Goal: Obtain resource: Obtain resource

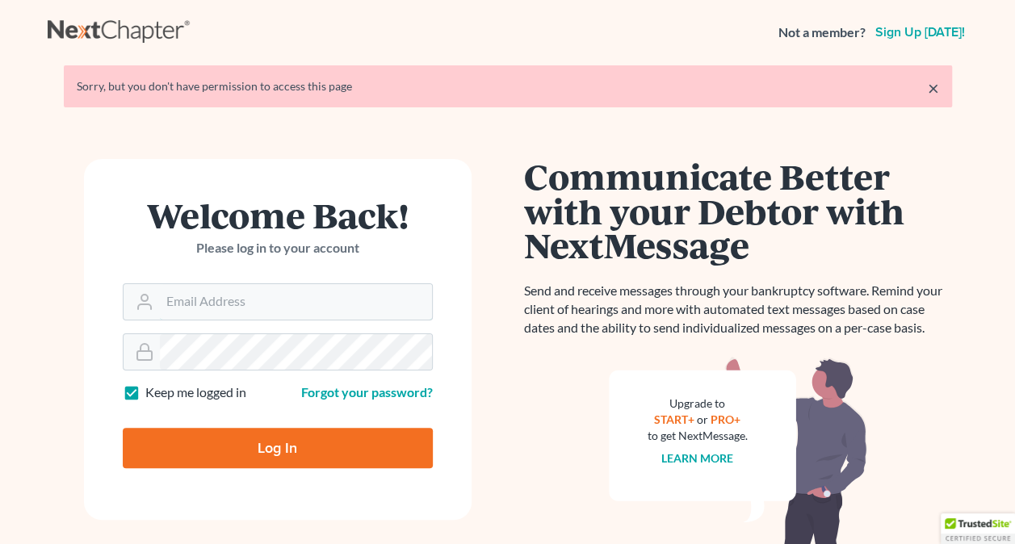
type input "[PERSON_NAME][EMAIL_ADDRESS][PERSON_NAME][DOMAIN_NAME]"
click at [297, 456] on input "Log In" at bounding box center [278, 448] width 310 height 40
type input "Thinking..."
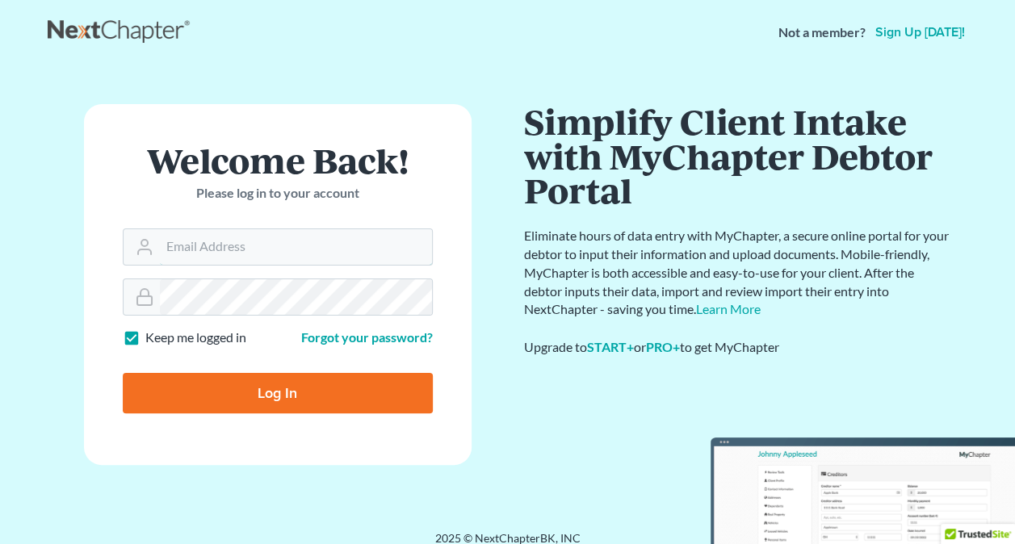
type input "[PERSON_NAME][EMAIL_ADDRESS][PERSON_NAME][DOMAIN_NAME]"
click at [297, 394] on input "Log In" at bounding box center [278, 393] width 310 height 40
type input "Thinking..."
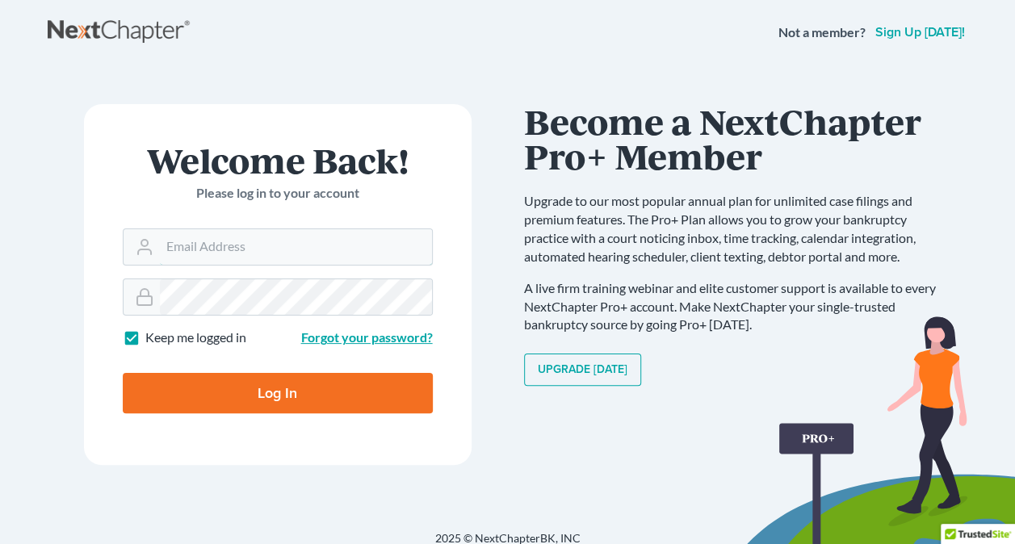
type input "[PERSON_NAME][EMAIL_ADDRESS][PERSON_NAME][DOMAIN_NAME]"
click at [370, 338] on link "Forgot your password?" at bounding box center [367, 337] width 132 height 15
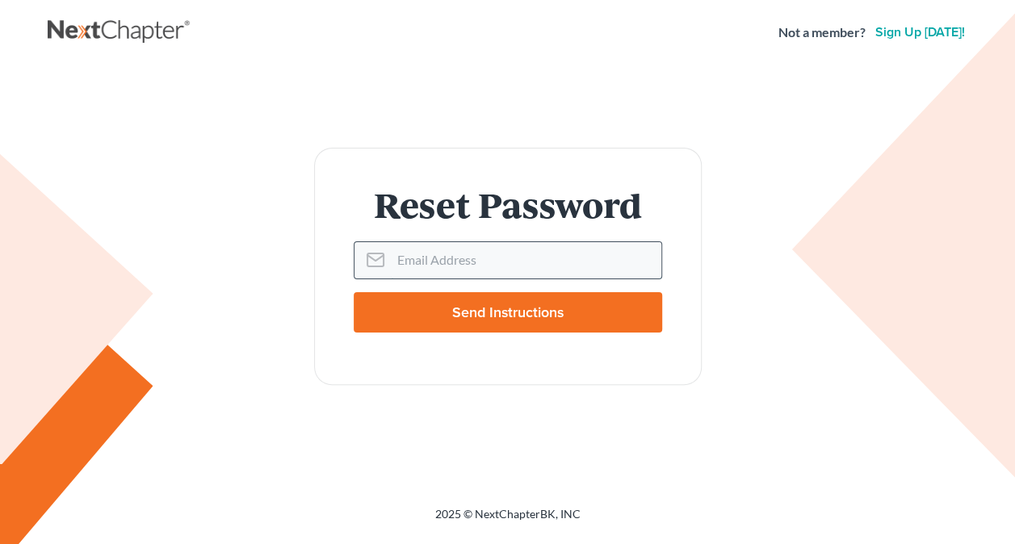
click at [444, 261] on input "Email Address" at bounding box center [526, 260] width 271 height 36
type input "[PERSON_NAME][EMAIL_ADDRESS][PERSON_NAME][DOMAIN_NAME]"
drag, startPoint x: 620, startPoint y: 258, endPoint x: 362, endPoint y: 254, distance: 258.5
click at [362, 254] on div "[PERSON_NAME][EMAIL_ADDRESS][PERSON_NAME][DOMAIN_NAME]" at bounding box center [508, 259] width 309 height 37
type input "c"
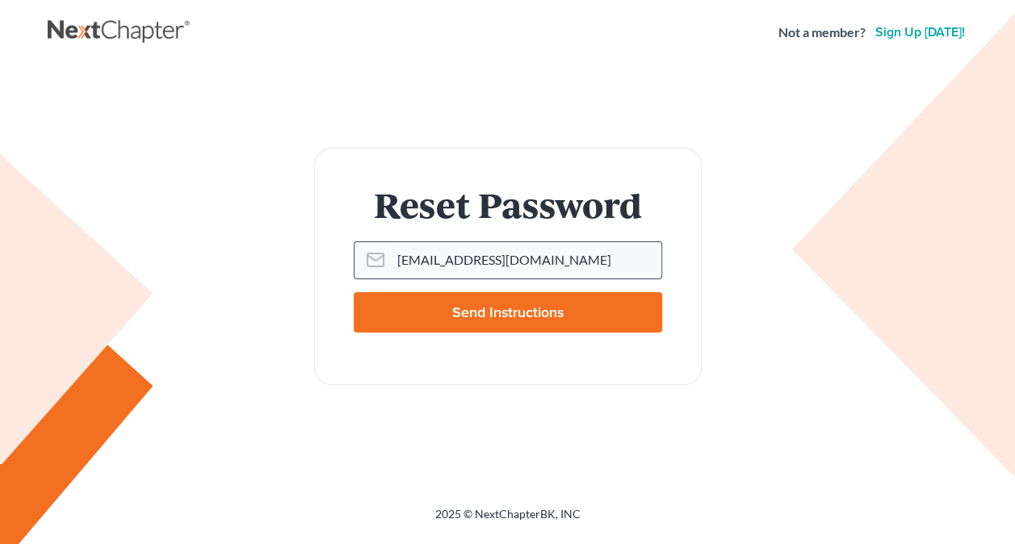
drag, startPoint x: 527, startPoint y: 262, endPoint x: 465, endPoint y: 265, distance: 61.5
click at [465, 265] on input "methotcb@gmail.com" at bounding box center [526, 260] width 271 height 36
type input "m"
type input "cmethot@lakemunrolaw.com"
click at [486, 315] on input "Send Instructions" at bounding box center [508, 312] width 309 height 40
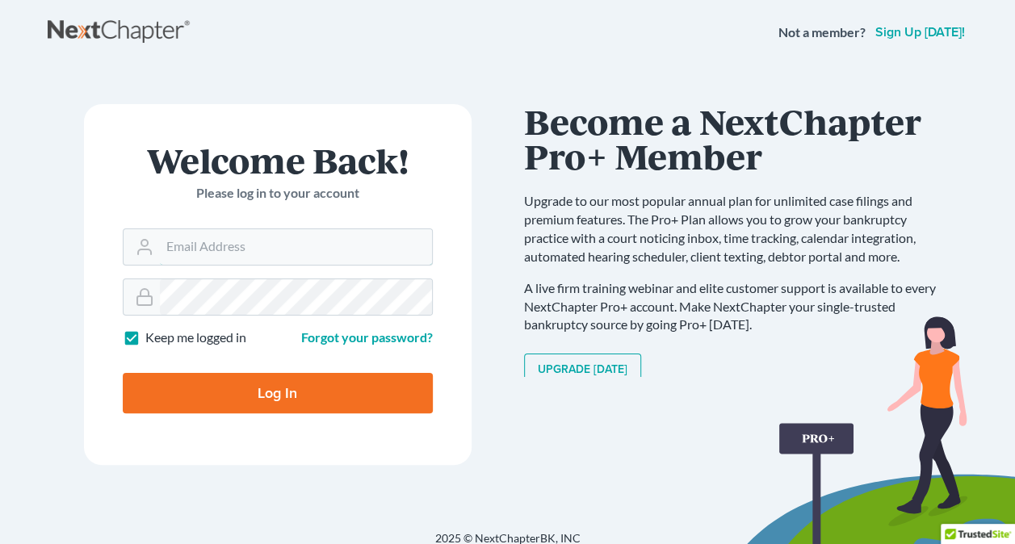
type input "[PERSON_NAME][EMAIL_ADDRESS][PERSON_NAME][DOMAIN_NAME]"
click at [115, 305] on form "Welcome Back! Please log in to your account Email Address [PERSON_NAME][EMAIL_A…" at bounding box center [278, 284] width 388 height 361
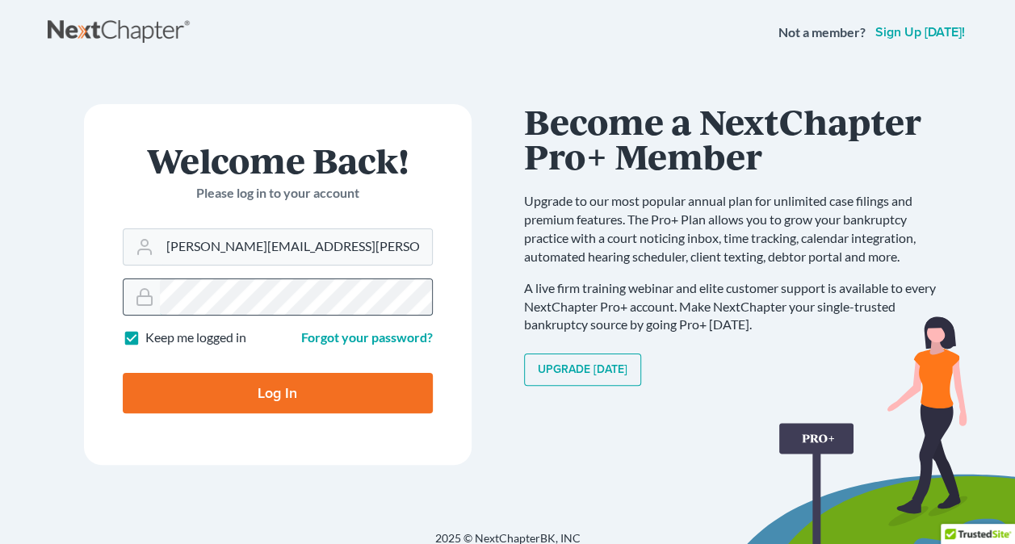
click at [153, 301] on div at bounding box center [278, 297] width 310 height 37
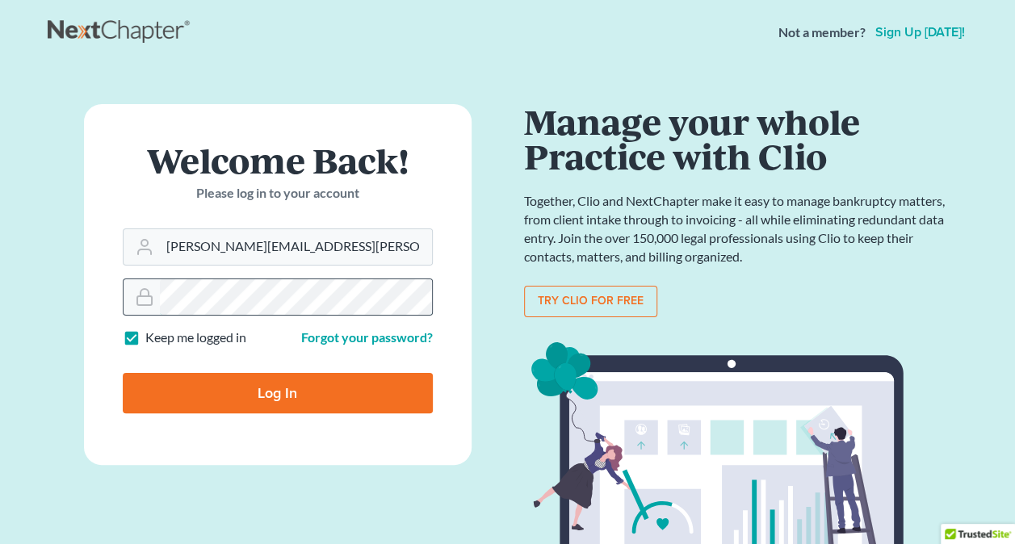
click at [139, 295] on div at bounding box center [278, 297] width 310 height 37
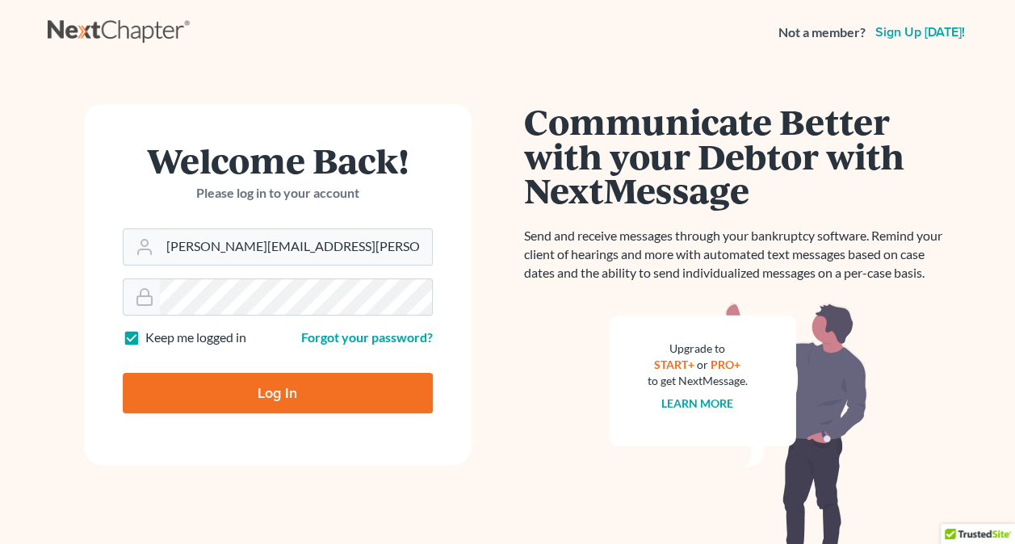
click at [155, 385] on input "Log In" at bounding box center [278, 393] width 310 height 40
type input "Thinking..."
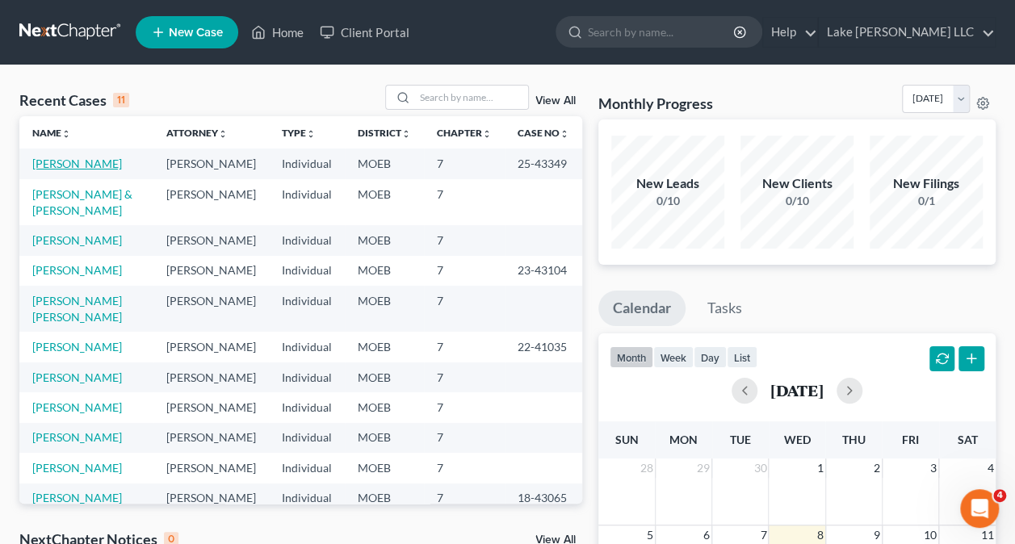
click at [75, 168] on link "[PERSON_NAME]" at bounding box center [77, 164] width 90 height 14
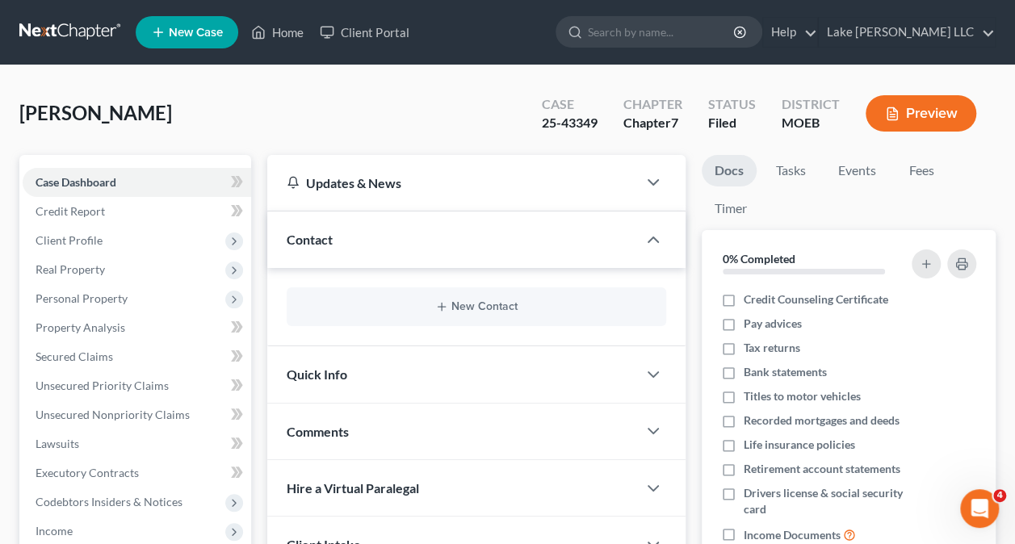
click at [934, 115] on button "Preview" at bounding box center [921, 113] width 111 height 36
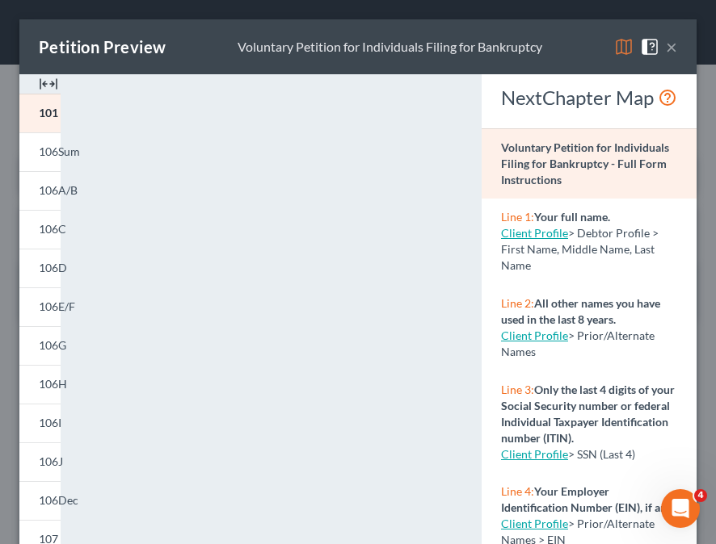
click at [665, 45] on button "×" at bounding box center [670, 46] width 11 height 19
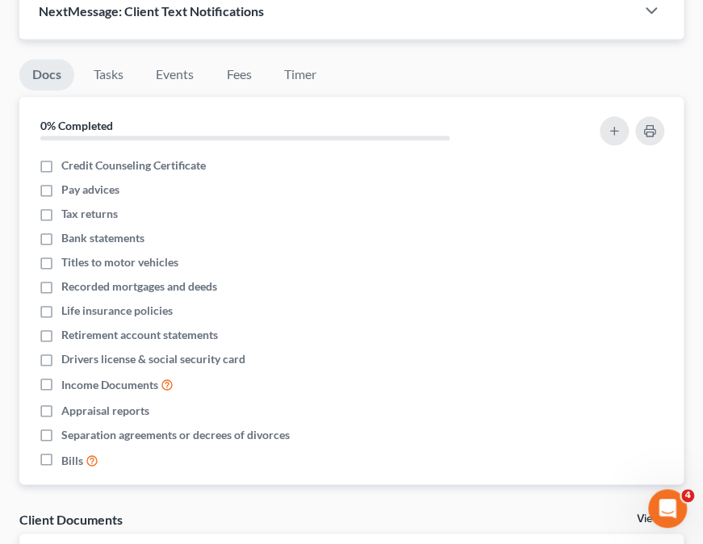
scroll to position [770, 0]
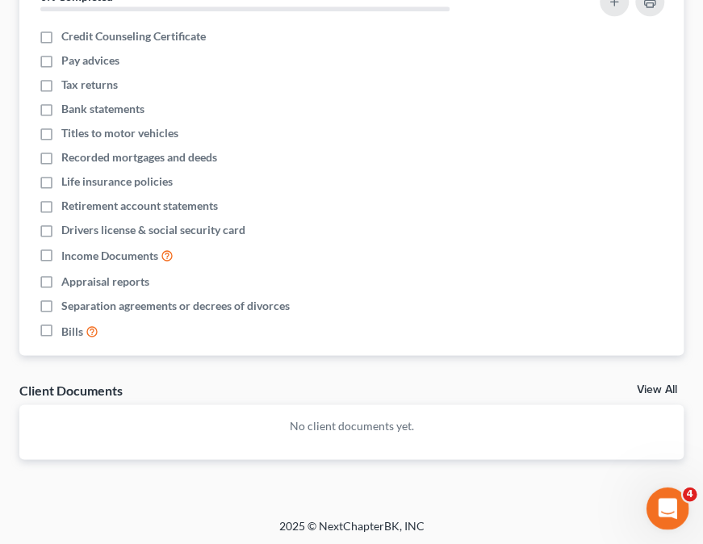
click at [657, 506] on icon "Open Intercom Messenger" at bounding box center [666, 506] width 27 height 27
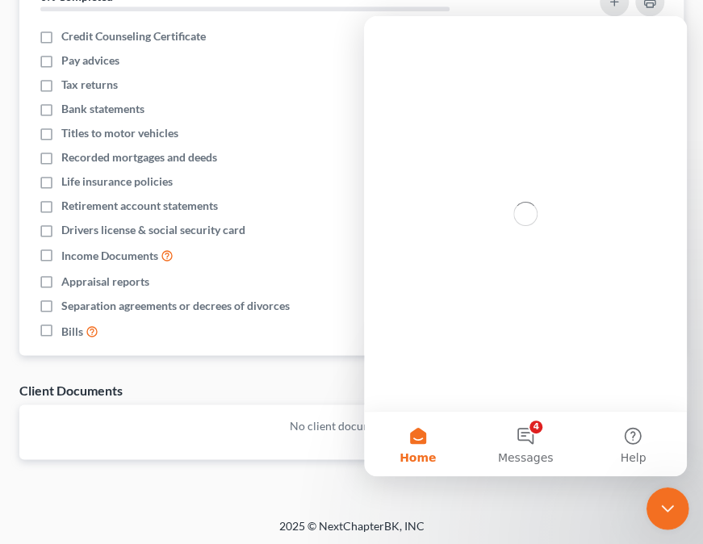
scroll to position [0, 0]
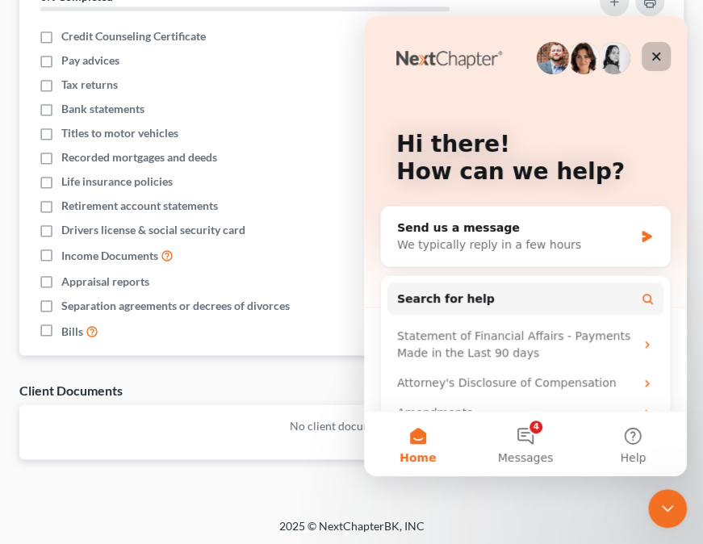
click at [646, 53] on div "Close" at bounding box center [656, 56] width 29 height 29
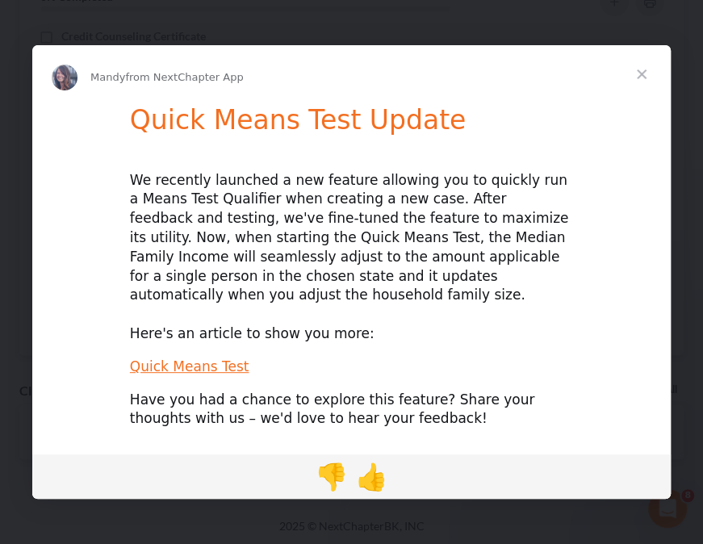
click at [642, 83] on span "Close" at bounding box center [642, 74] width 58 height 58
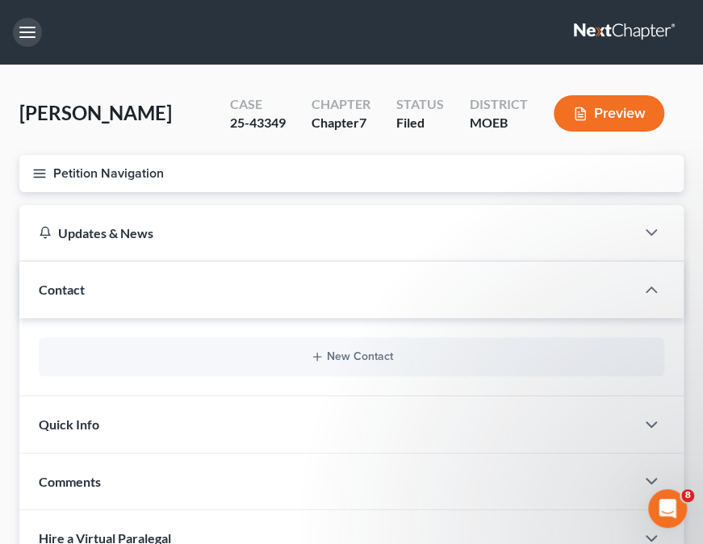
click at [23, 31] on button "button" at bounding box center [27, 32] width 29 height 29
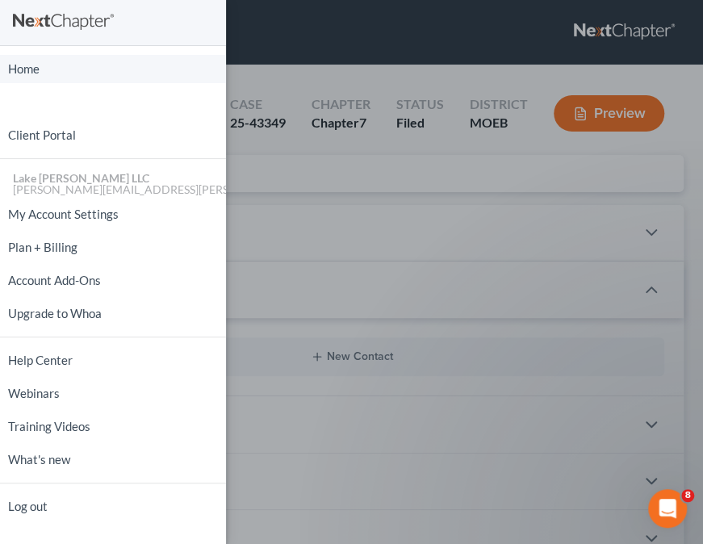
click at [34, 66] on link "Home" at bounding box center [113, 69] width 226 height 28
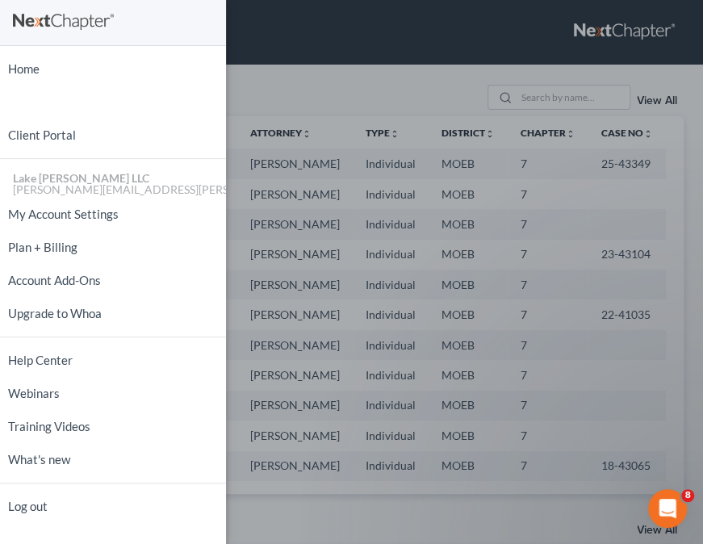
click at [501, 107] on div "Home New Case Client Portal Lake [PERSON_NAME] LLC [PERSON_NAME][EMAIL_ADDRESS]…" at bounding box center [351, 272] width 703 height 544
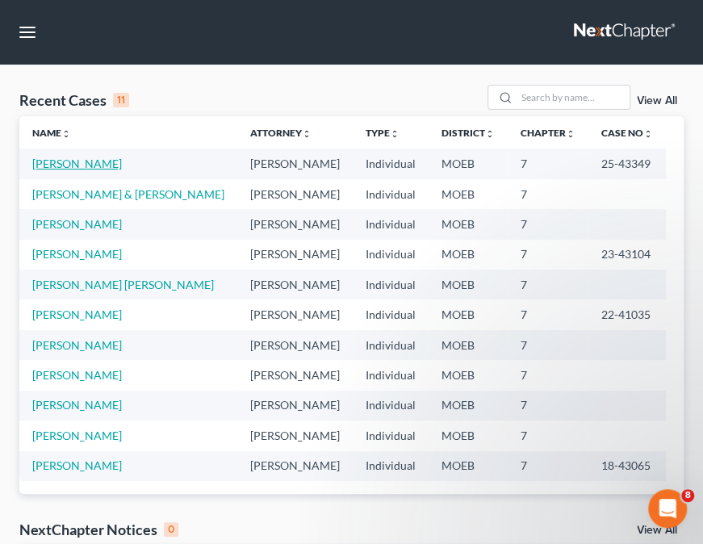
click at [65, 159] on link "[PERSON_NAME]" at bounding box center [77, 164] width 90 height 14
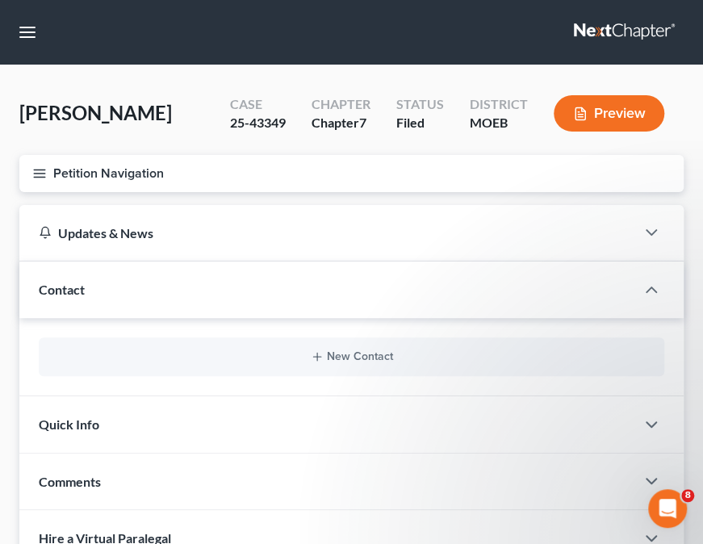
click at [37, 170] on line "button" at bounding box center [39, 170] width 11 height 0
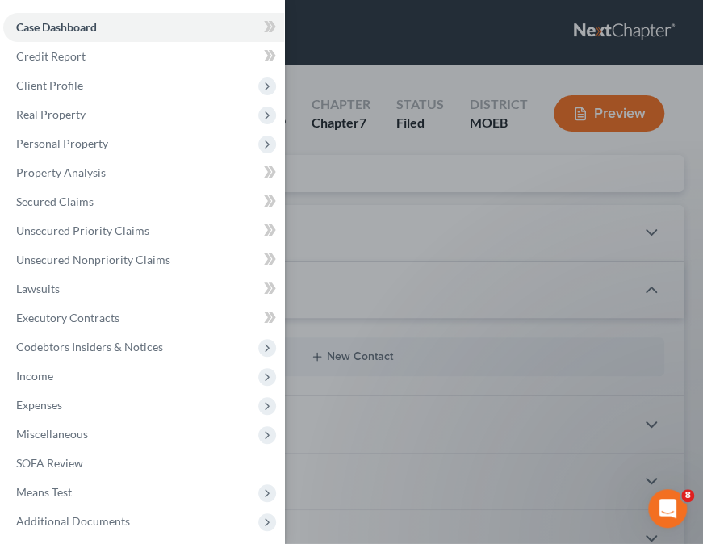
click at [397, 197] on div "Case Dashboard Payments Invoices Payments Payments Credit Report Client Profile" at bounding box center [351, 272] width 703 height 544
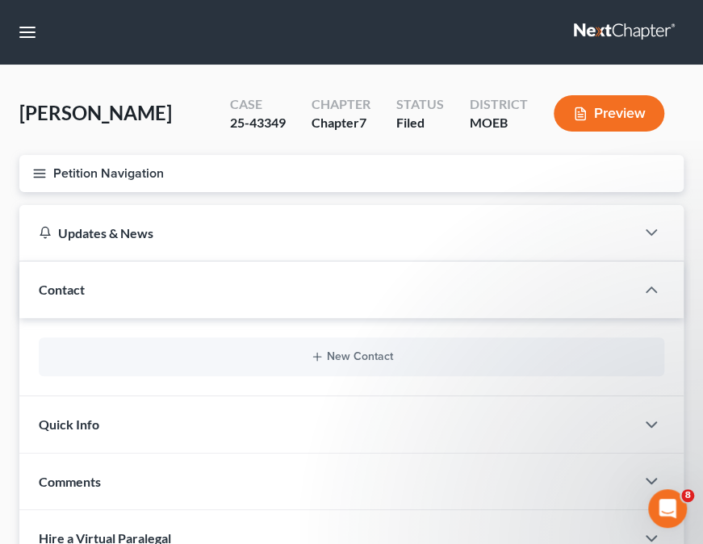
click at [46, 172] on button "Petition Navigation" at bounding box center [351, 173] width 665 height 37
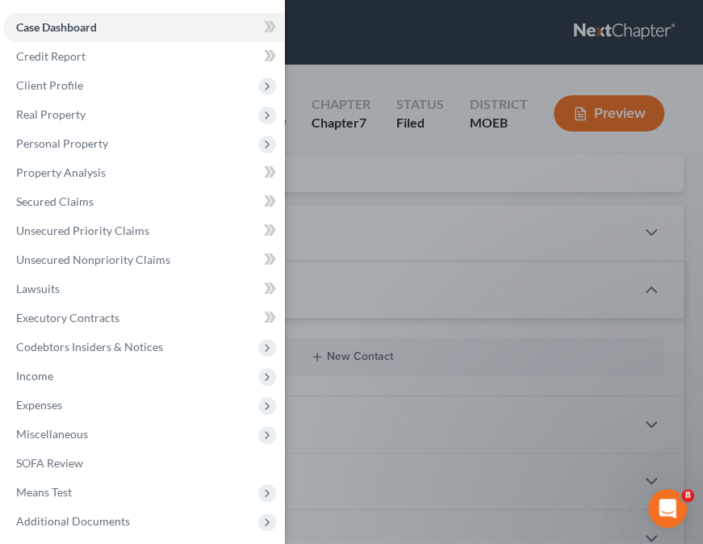
click at [396, 171] on div "Case Dashboard Payments Invoices Payments Payments Credit Report Client Profile" at bounding box center [351, 272] width 703 height 544
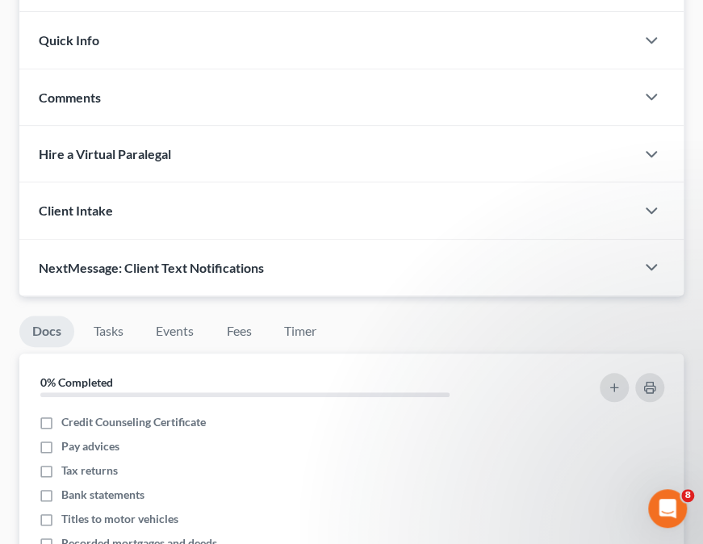
scroll to position [425, 0]
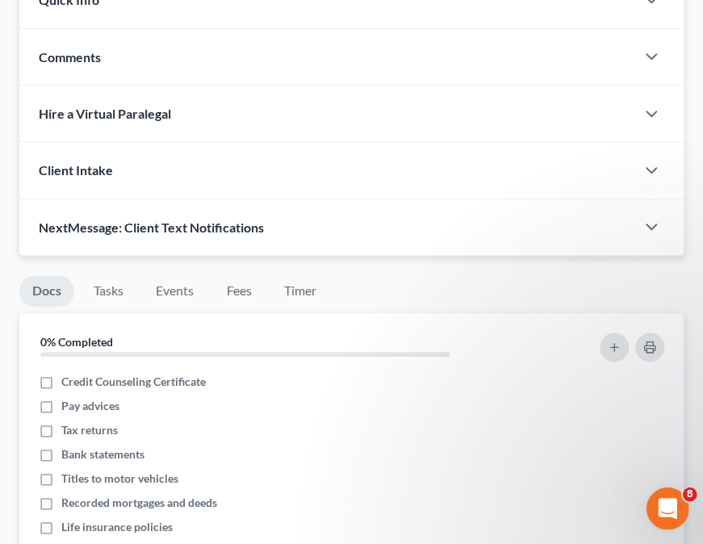
click at [671, 495] on div "Open Intercom Messenger" at bounding box center [665, 506] width 53 height 53
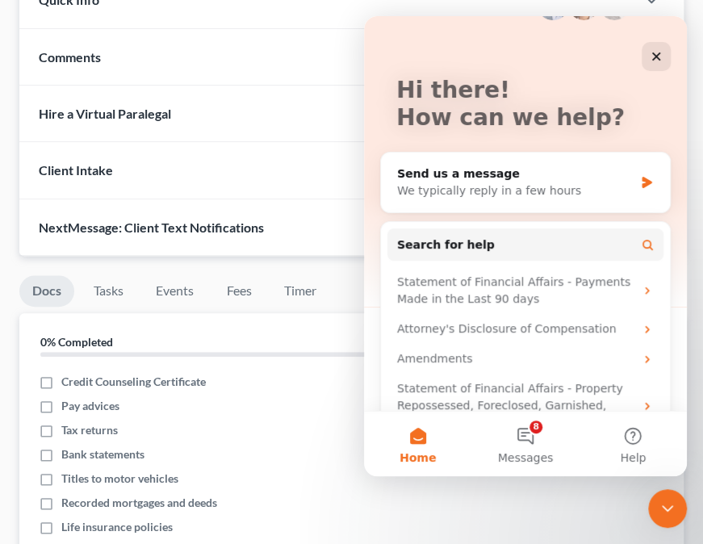
scroll to position [94, 0]
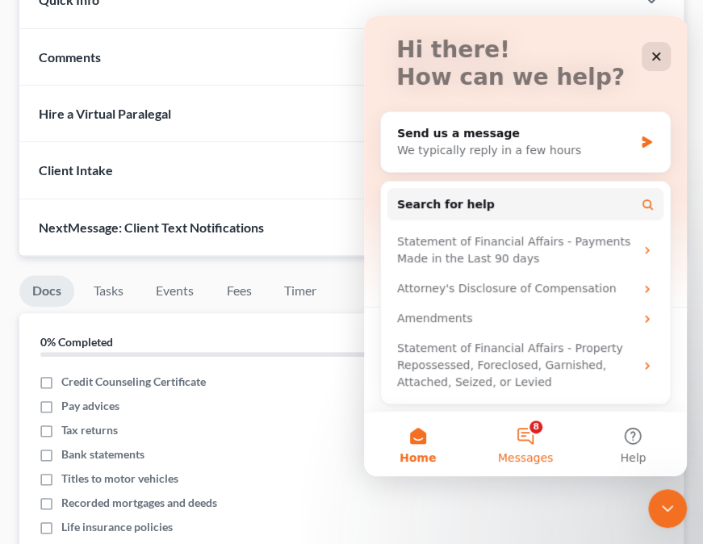
click at [532, 435] on button "8 Messages" at bounding box center [525, 444] width 107 height 65
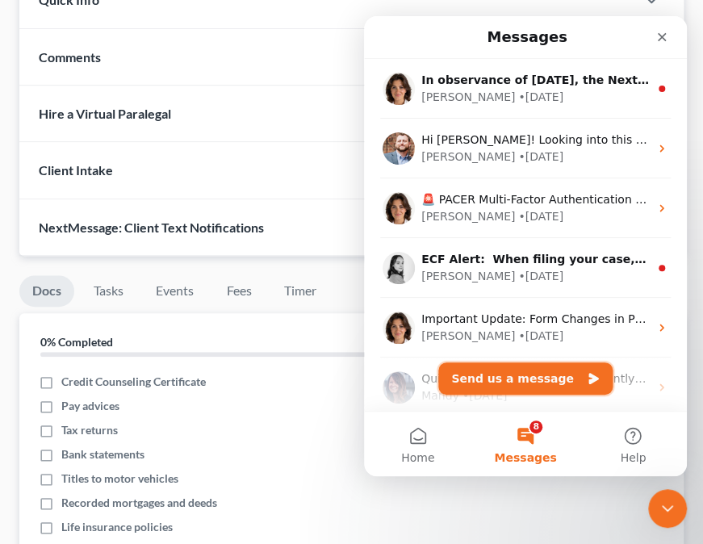
click at [565, 380] on button "Send us a message" at bounding box center [526, 379] width 174 height 32
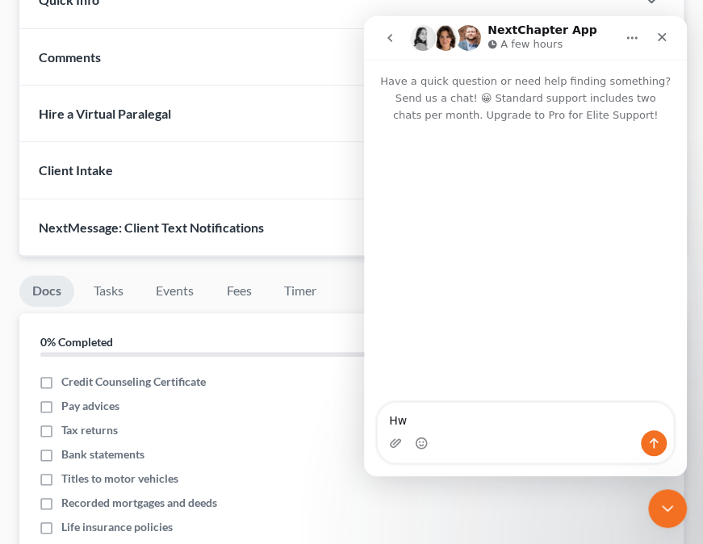
type textarea "H"
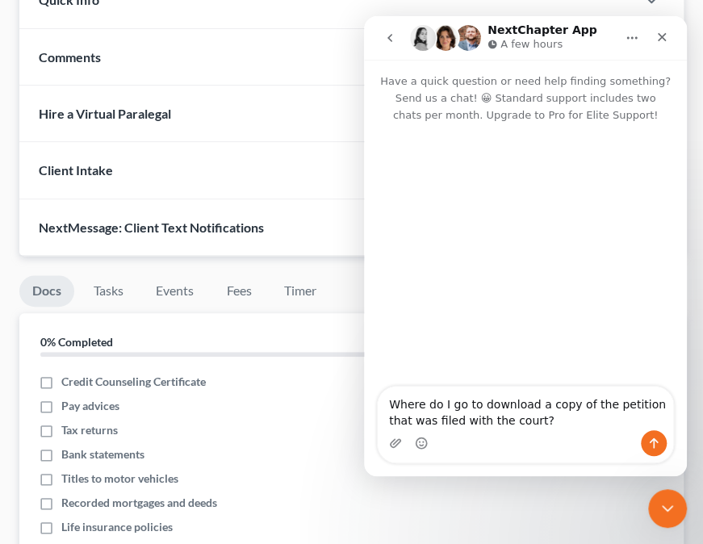
type textarea "Where do I go to download a copy of the petition that was filed with the court?"
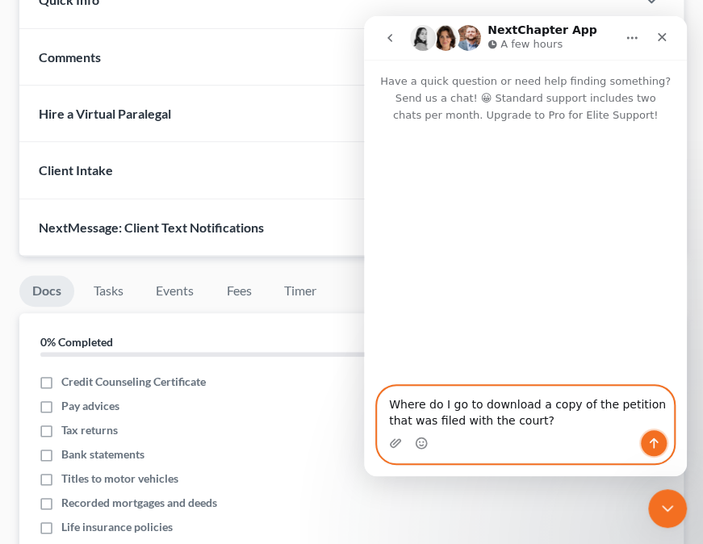
click at [657, 444] on icon "Send a message…" at bounding box center [654, 443] width 13 height 13
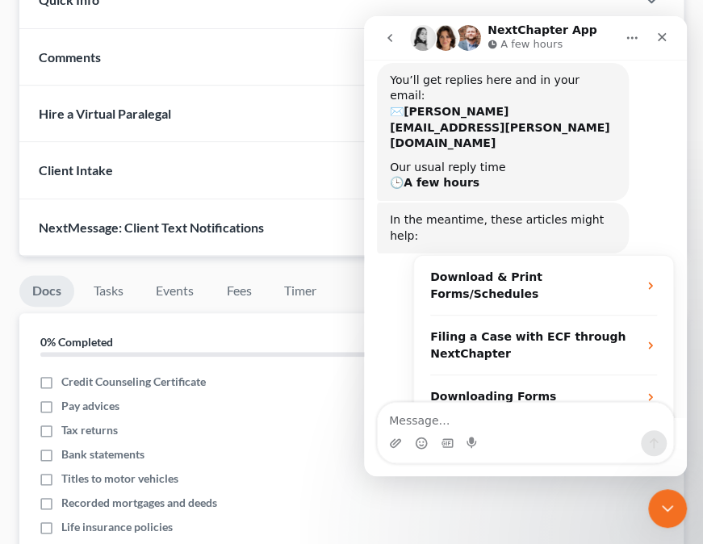
scroll to position [181, 0]
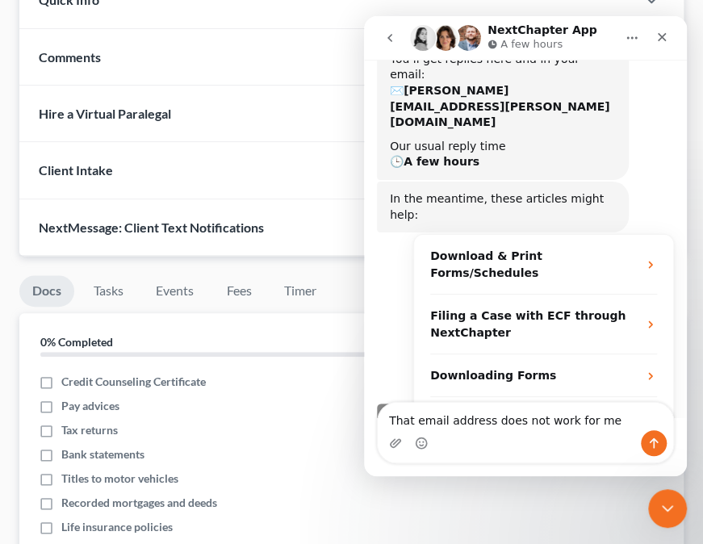
type textarea "That email address does not work for me."
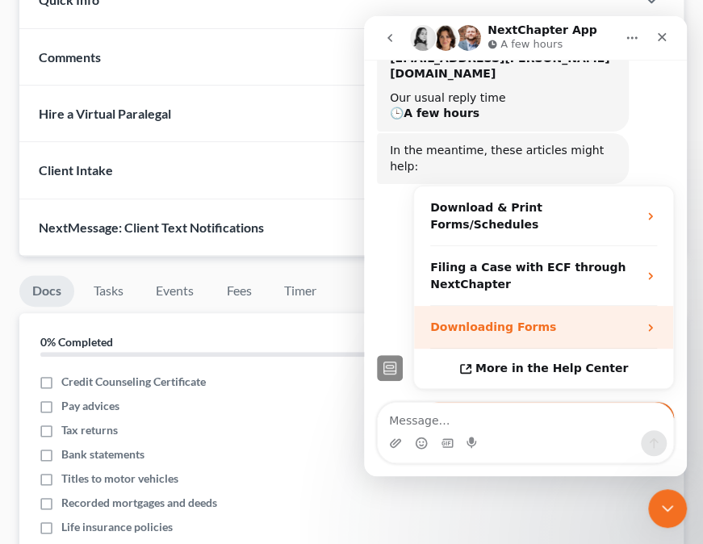
click at [647, 321] on icon "Operator says…" at bounding box center [650, 327] width 13 height 13
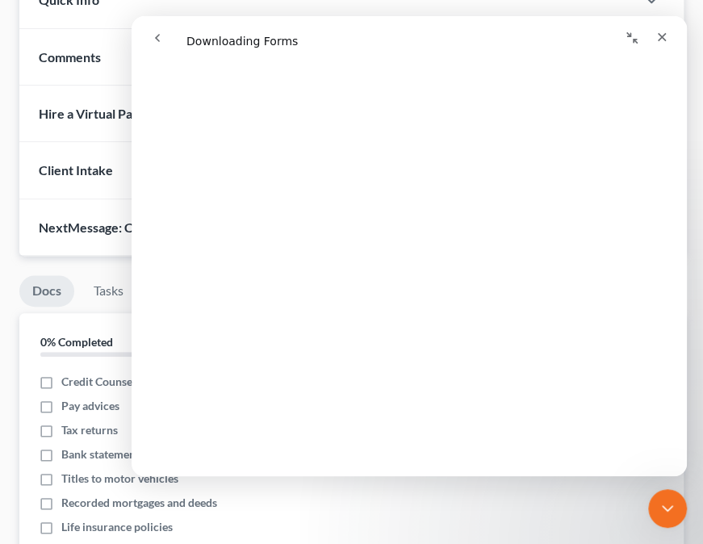
scroll to position [0, 0]
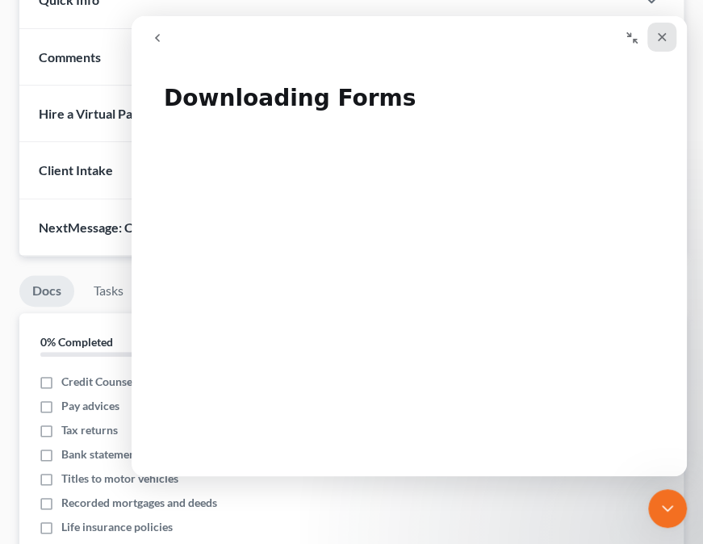
click at [657, 34] on icon "Close" at bounding box center [662, 37] width 13 height 13
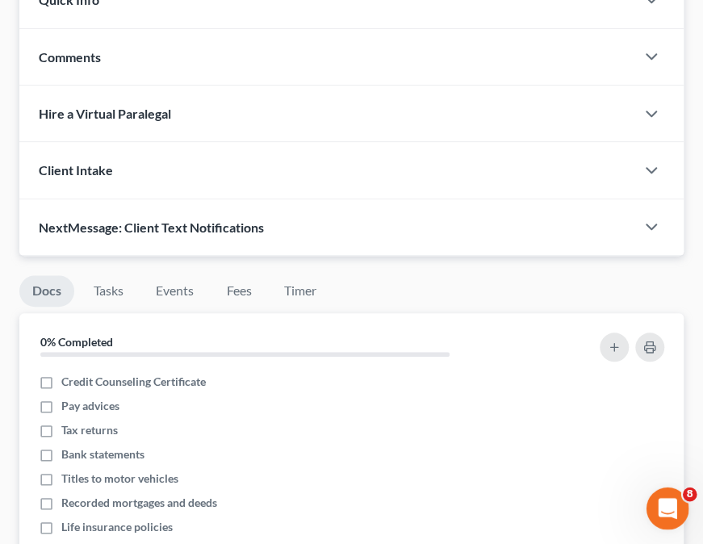
click at [669, 507] on icon "Open Intercom Messenger" at bounding box center [666, 506] width 27 height 27
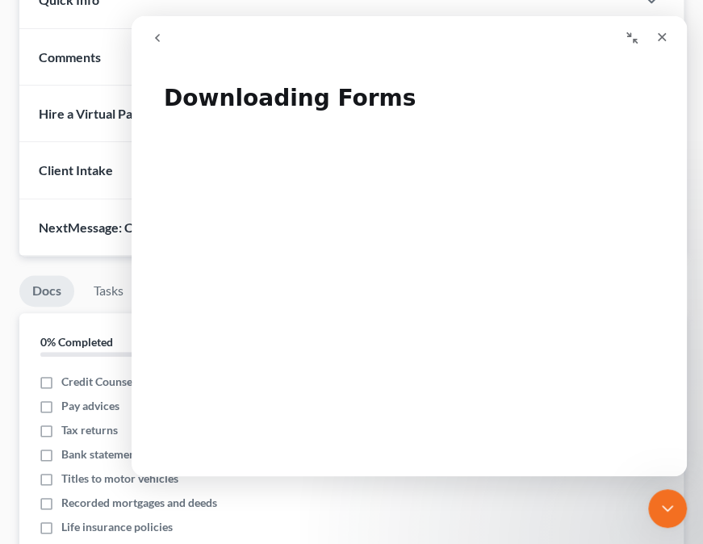
click at [162, 39] on icon "go back" at bounding box center [157, 37] width 13 height 13
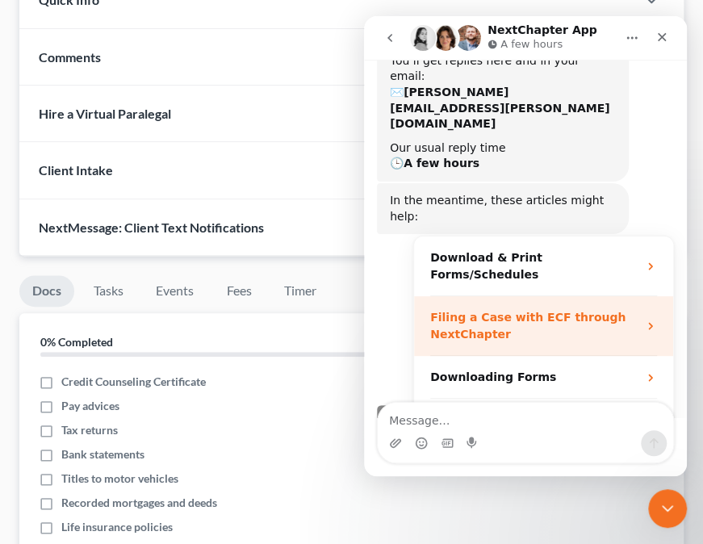
scroll to position [229, 0]
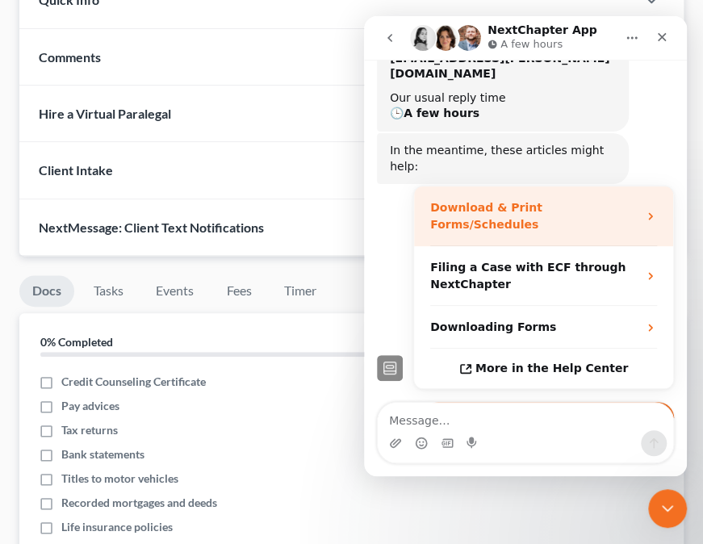
click at [644, 210] on icon "Operator says…" at bounding box center [650, 216] width 13 height 13
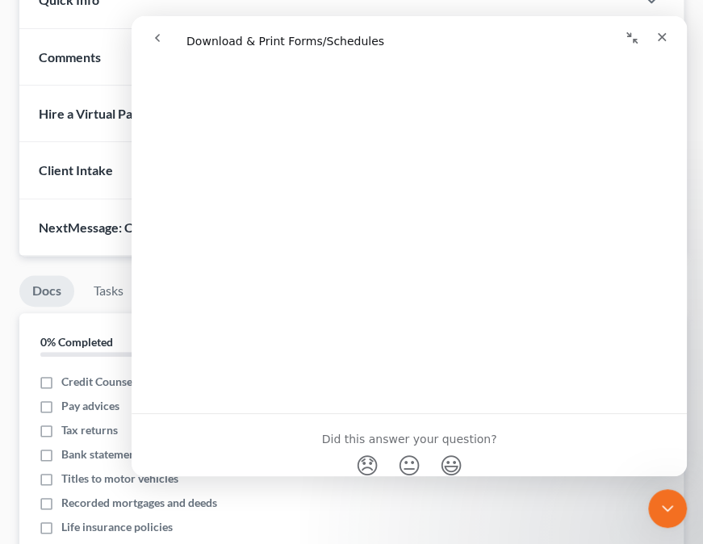
scroll to position [1675, 0]
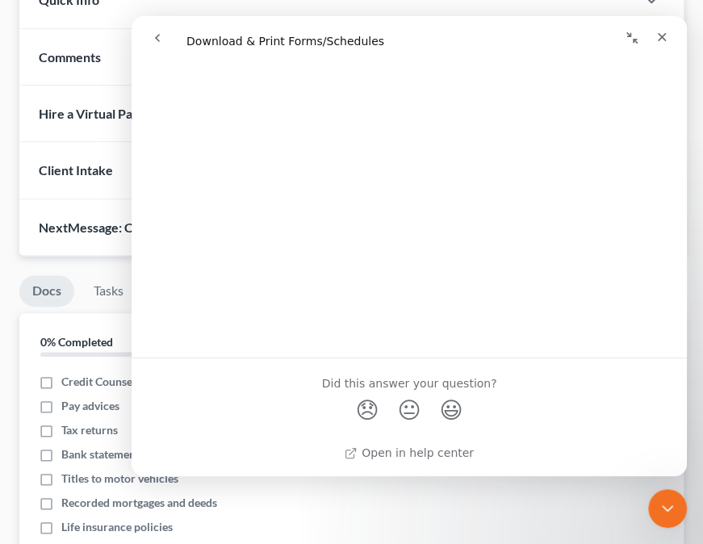
drag, startPoint x: 681, startPoint y: 111, endPoint x: 825, endPoint y: 459, distance: 376.6
click at [365, 412] on span "😞" at bounding box center [367, 409] width 31 height 43
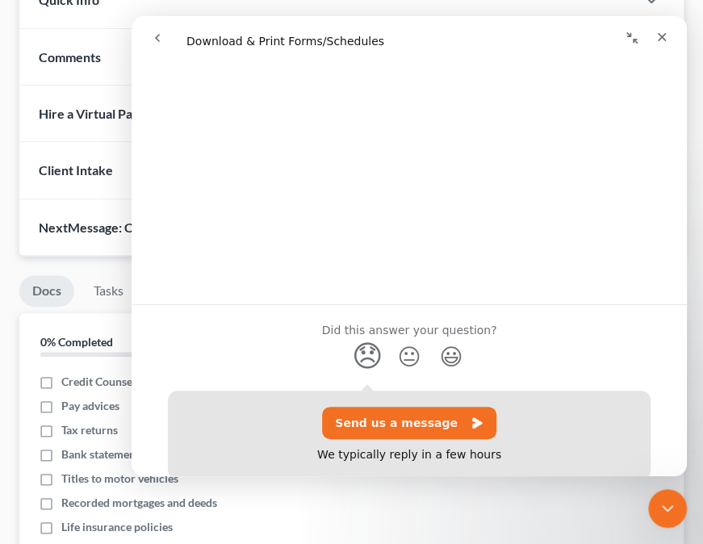
scroll to position [1786, 0]
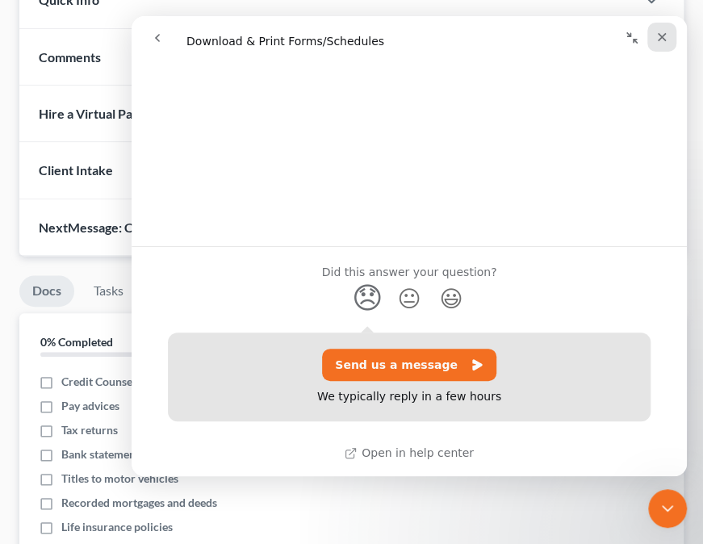
click at [662, 39] on icon "Close" at bounding box center [662, 37] width 13 height 13
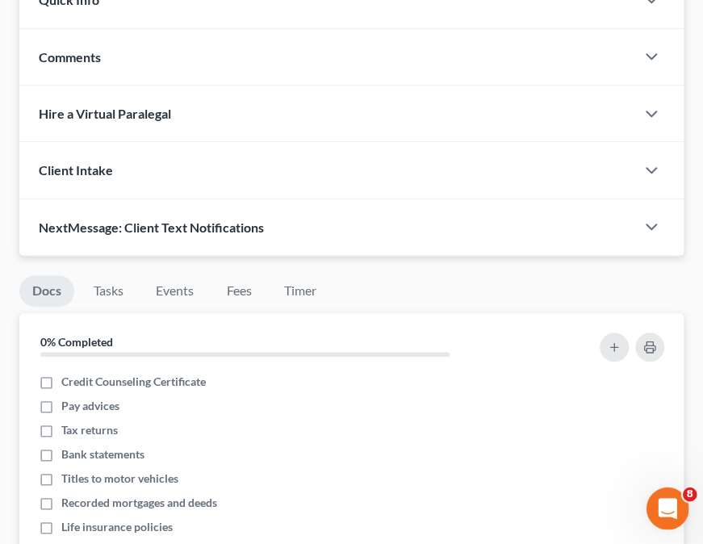
click at [663, 503] on icon "Open Intercom Messenger" at bounding box center [666, 506] width 27 height 27
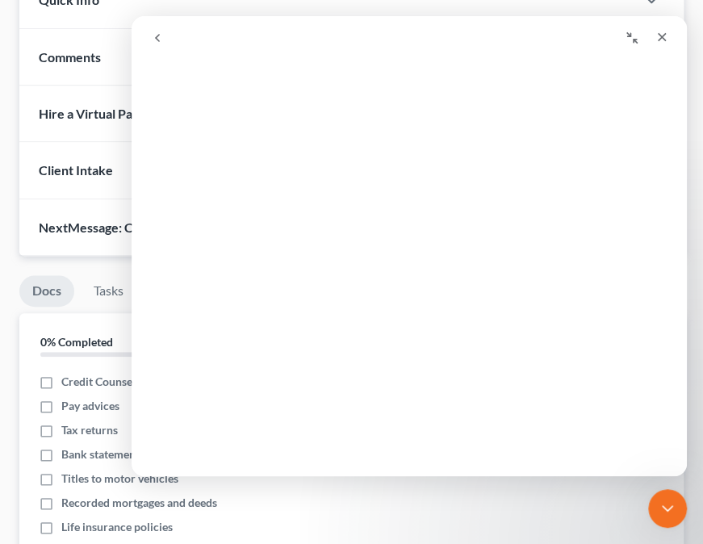
scroll to position [0, 0]
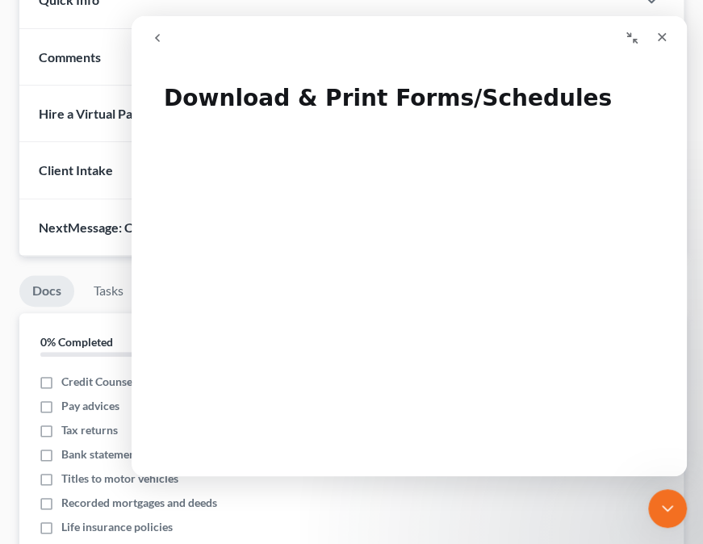
click at [157, 34] on icon "go back" at bounding box center [157, 37] width 13 height 13
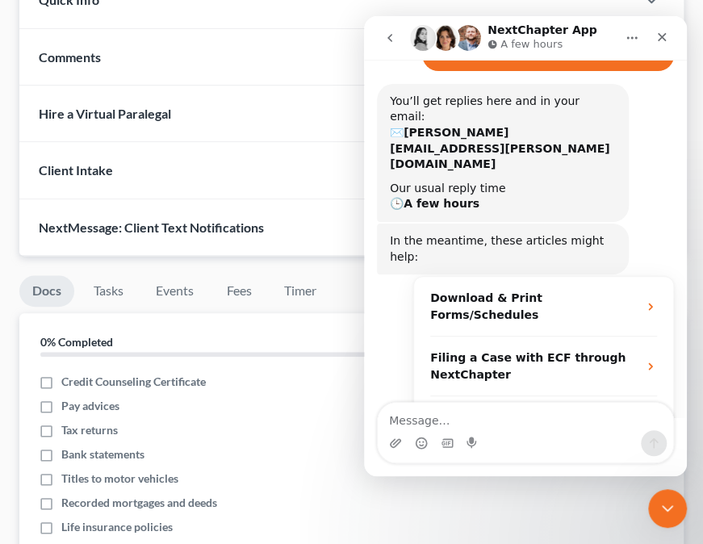
scroll to position [152, 0]
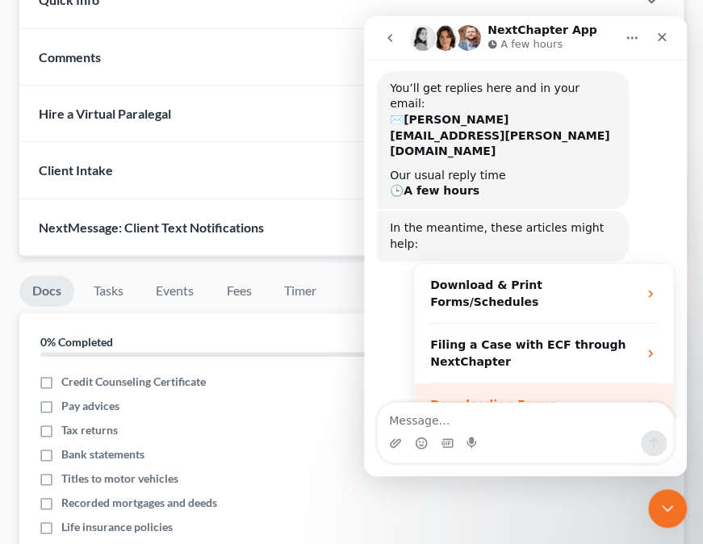
click at [644, 399] on icon "Operator says…" at bounding box center [650, 405] width 13 height 13
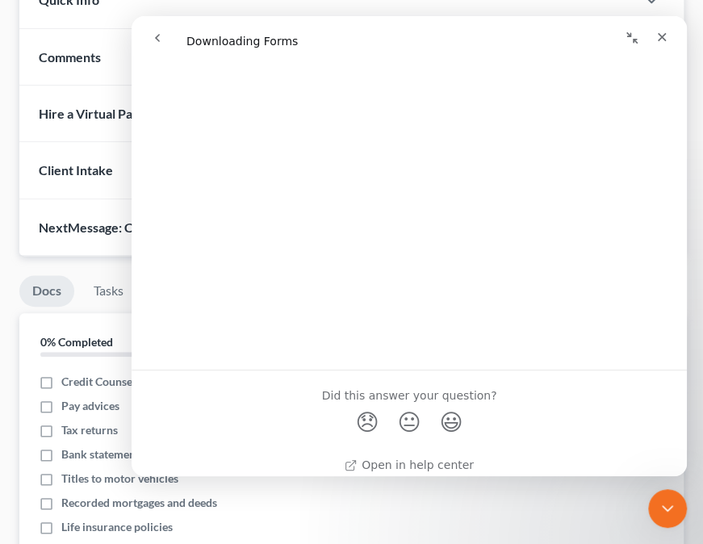
scroll to position [4066, 0]
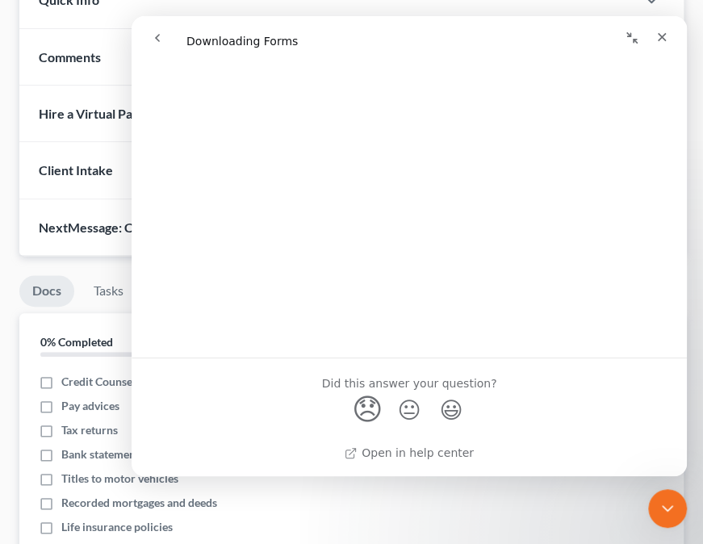
click at [355, 412] on span "😞" at bounding box center [367, 409] width 31 height 43
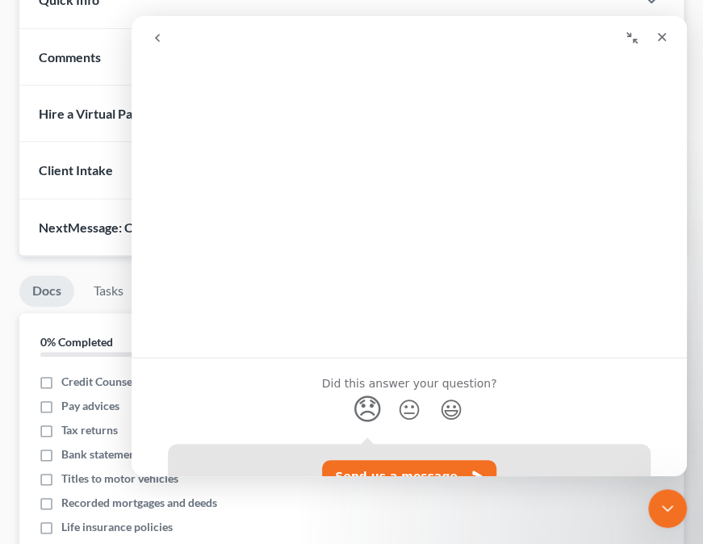
scroll to position [4178, 0]
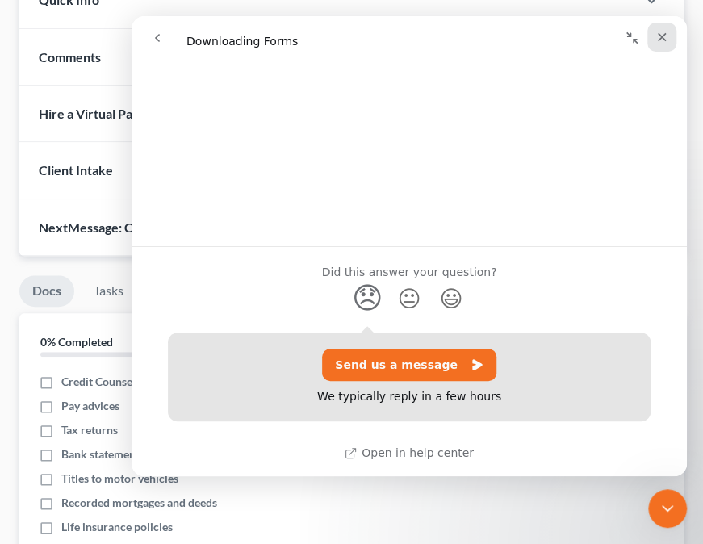
click at [672, 37] on div "Close" at bounding box center [662, 37] width 29 height 29
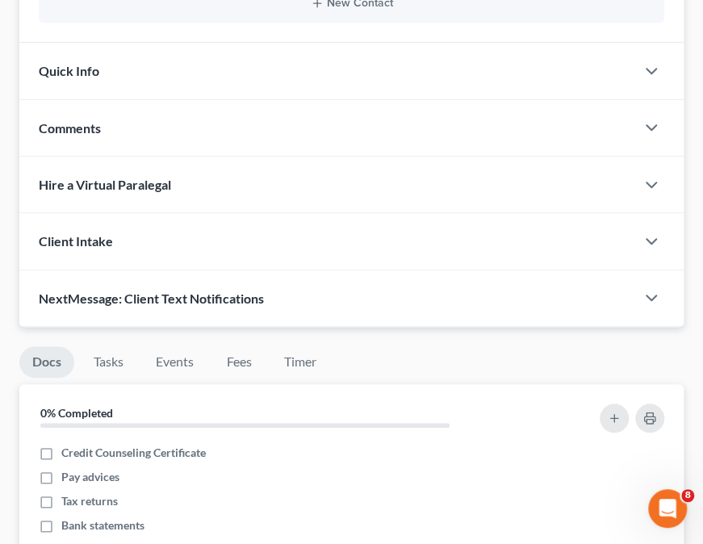
scroll to position [0, 0]
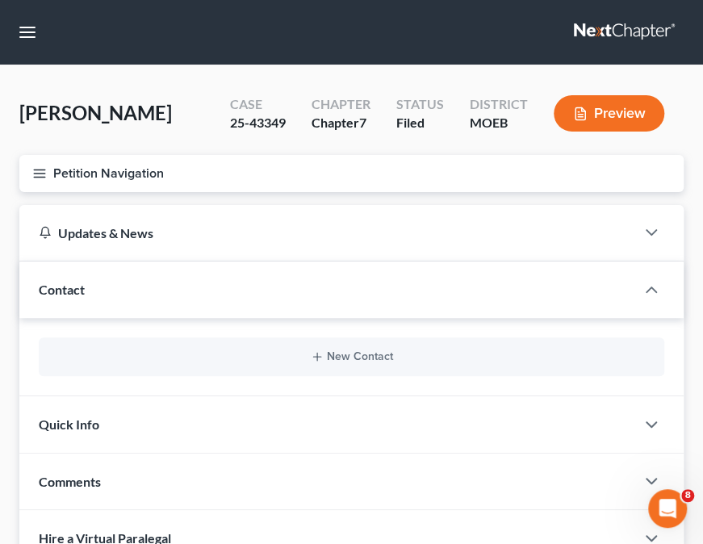
click at [40, 174] on icon "button" at bounding box center [39, 173] width 15 height 15
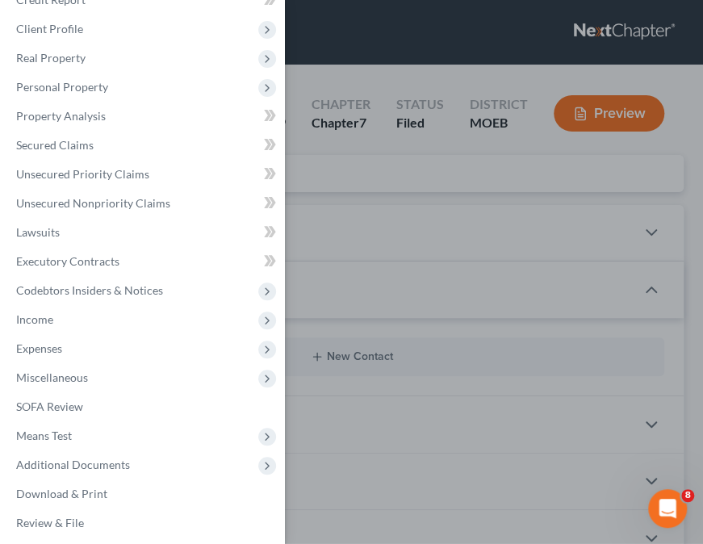
scroll to position [63, 0]
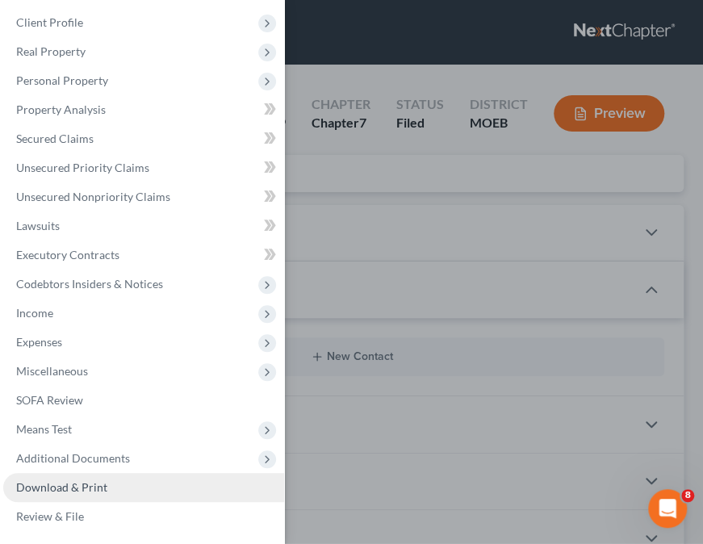
click at [56, 483] on span "Download & Print" at bounding box center [61, 488] width 91 height 14
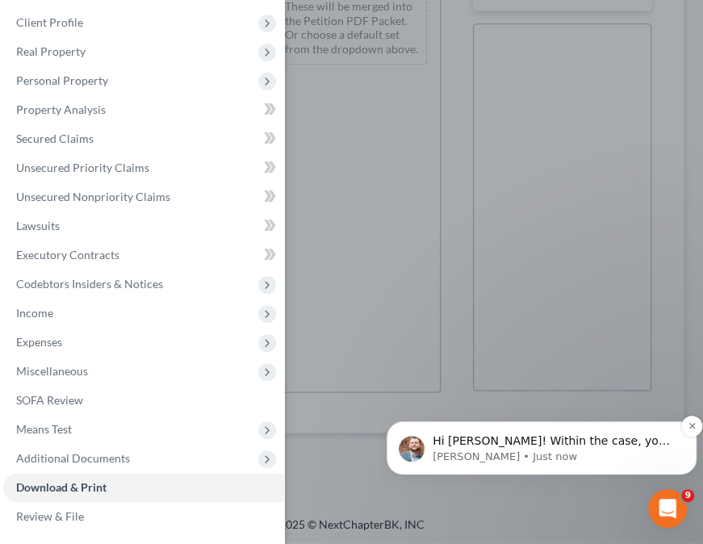
click at [601, 446] on span "Hi [PERSON_NAME]! Within the case, you can go to Additional Documents > Downloa…" at bounding box center [551, 481] width 237 height 93
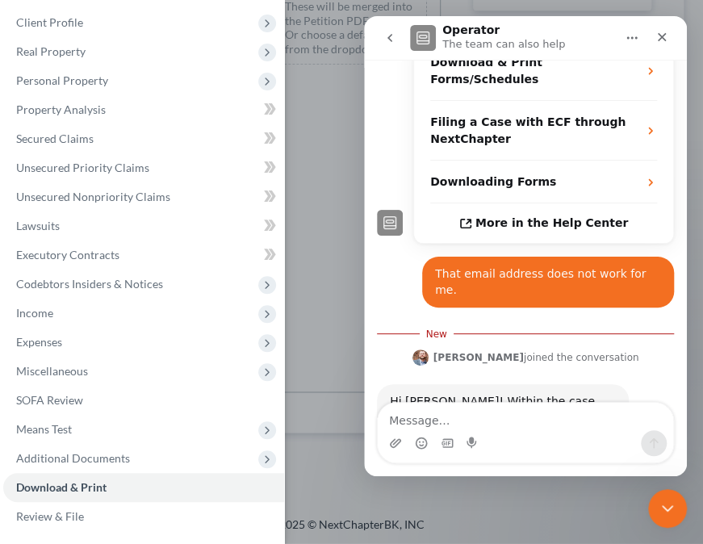
scroll to position [399, 0]
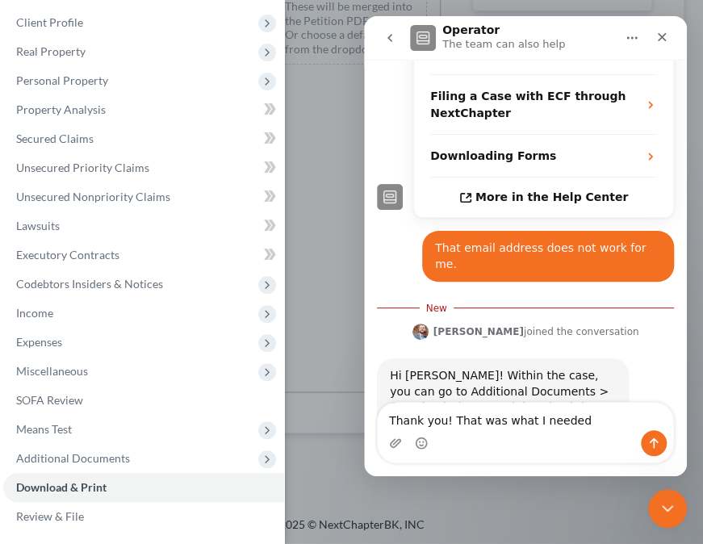
type textarea "Thank you! That was what I needed."
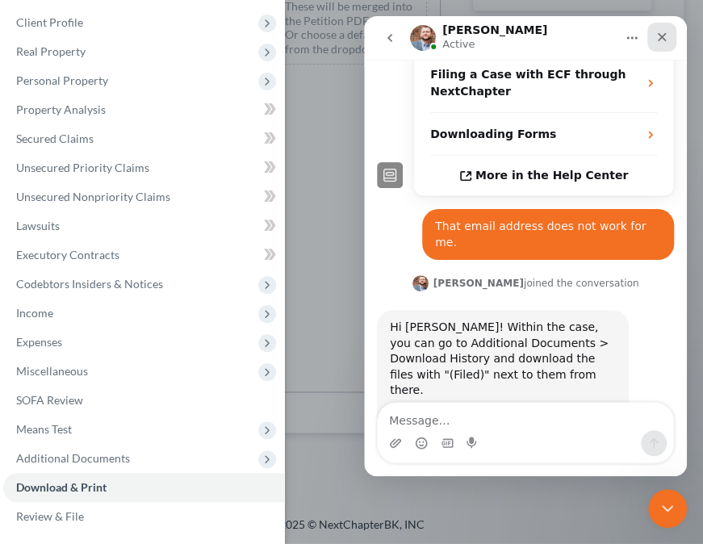
click at [671, 38] on div "Close" at bounding box center [662, 37] width 29 height 29
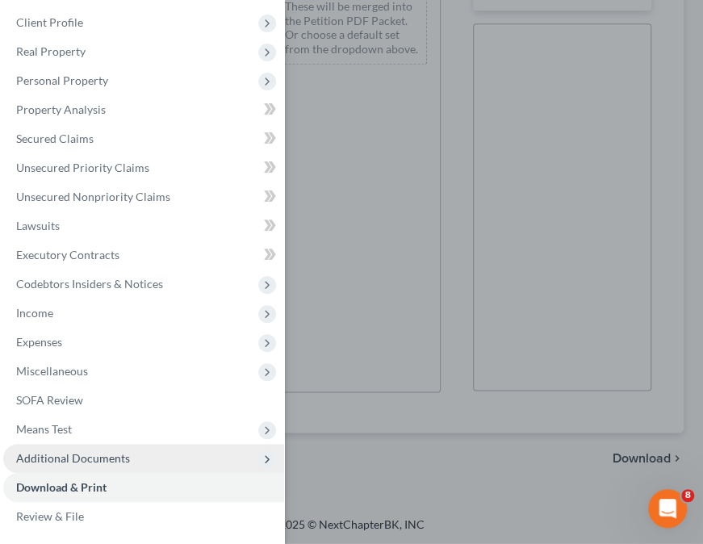
click at [99, 458] on span "Additional Documents" at bounding box center [73, 458] width 114 height 14
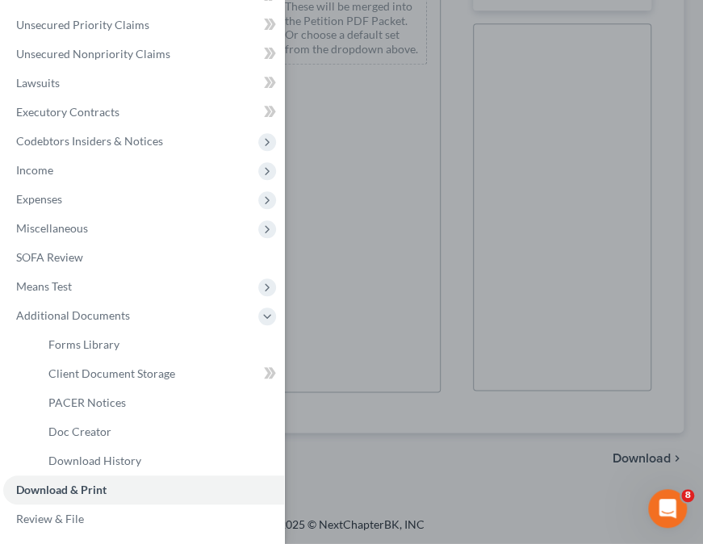
scroll to position [208, 0]
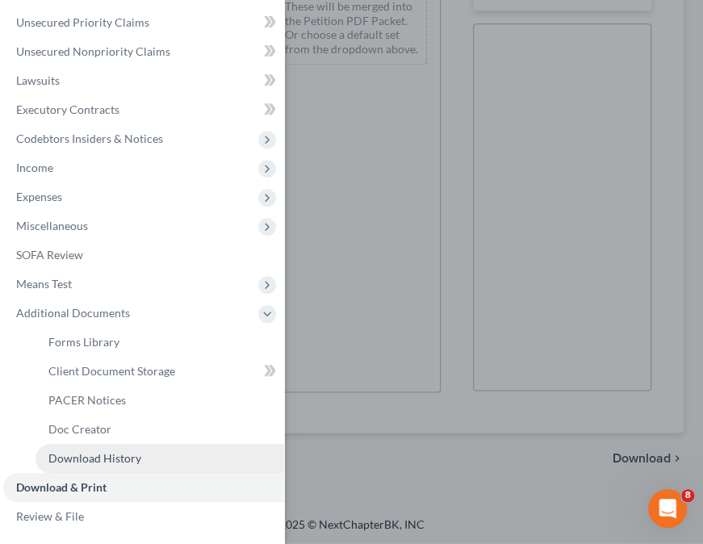
click at [115, 469] on link "Download History" at bounding box center [160, 458] width 249 height 29
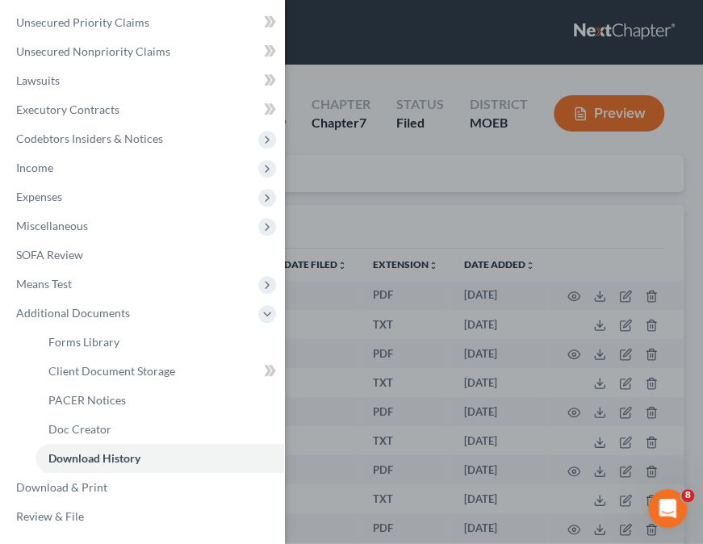
click at [509, 162] on div "Case Dashboard Payments Invoices Payments Payments Credit Report Client Profile" at bounding box center [351, 272] width 703 height 544
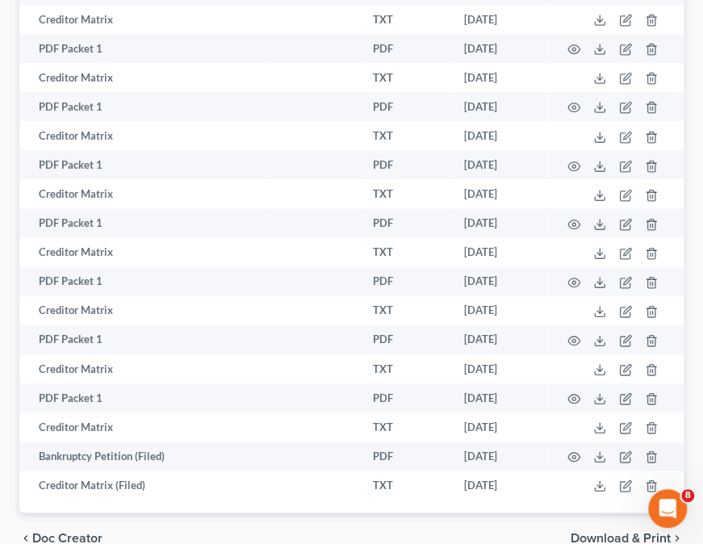
scroll to position [386, 0]
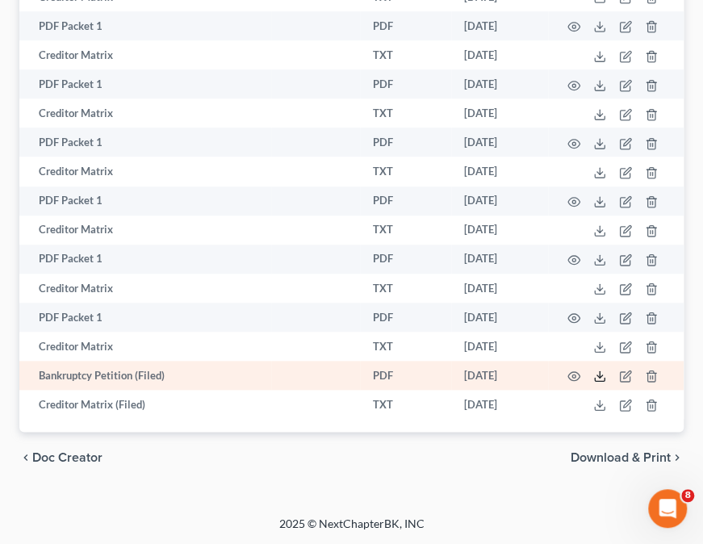
click at [602, 377] on icon at bounding box center [600, 376] width 13 height 13
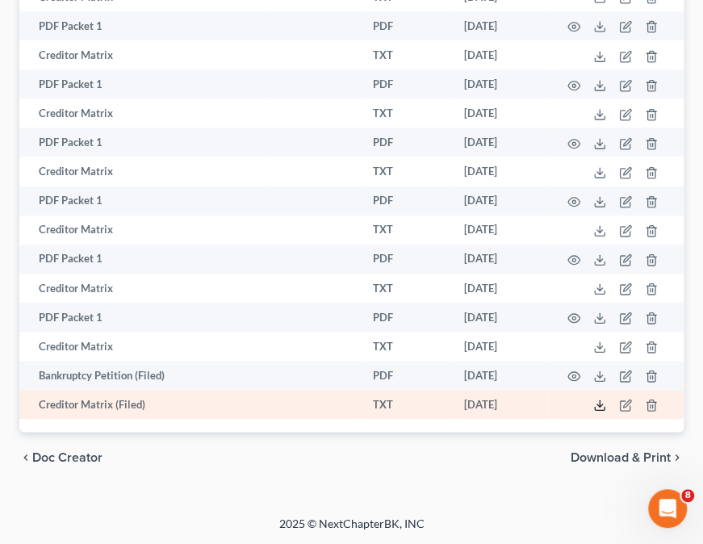
click at [602, 408] on icon at bounding box center [600, 405] width 13 height 13
